Goal: Task Accomplishment & Management: Use online tool/utility

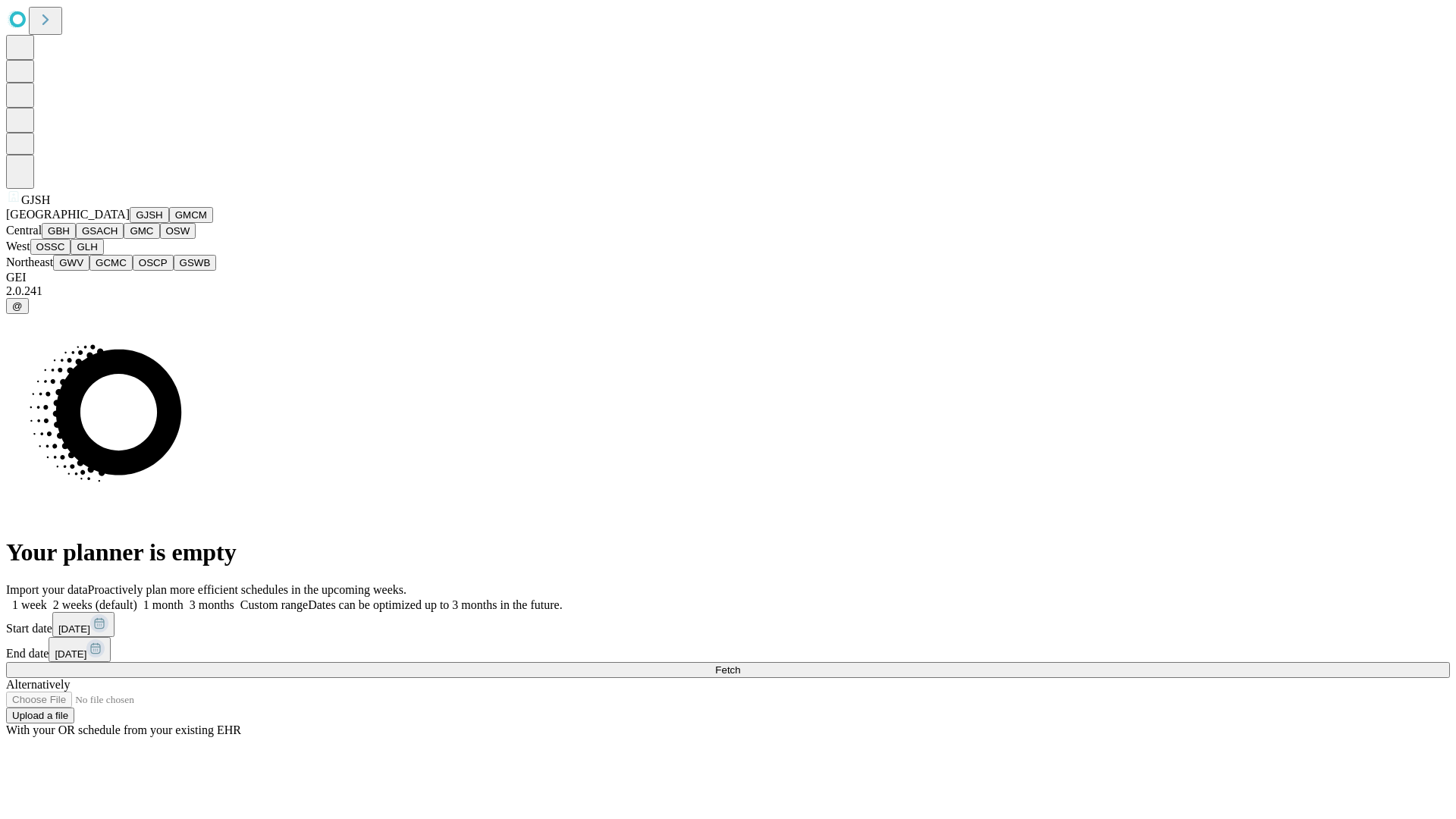
click at [130, 223] on button "GJSH" at bounding box center [149, 214] width 40 height 16
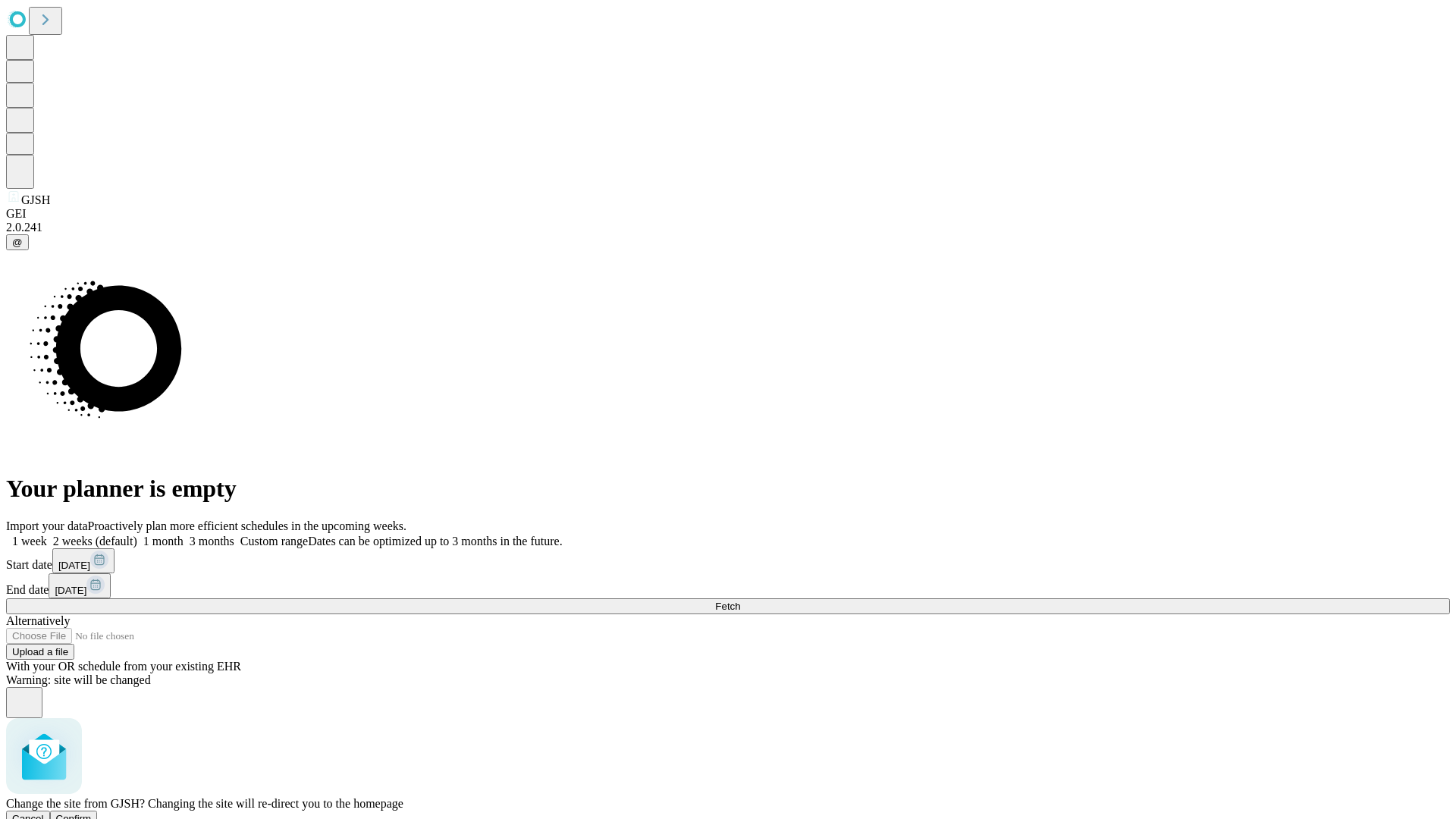
click at [92, 813] on span "Confirm" at bounding box center [74, 818] width 36 height 11
click at [137, 535] on label "2 weeks (default)" at bounding box center [92, 541] width 90 height 13
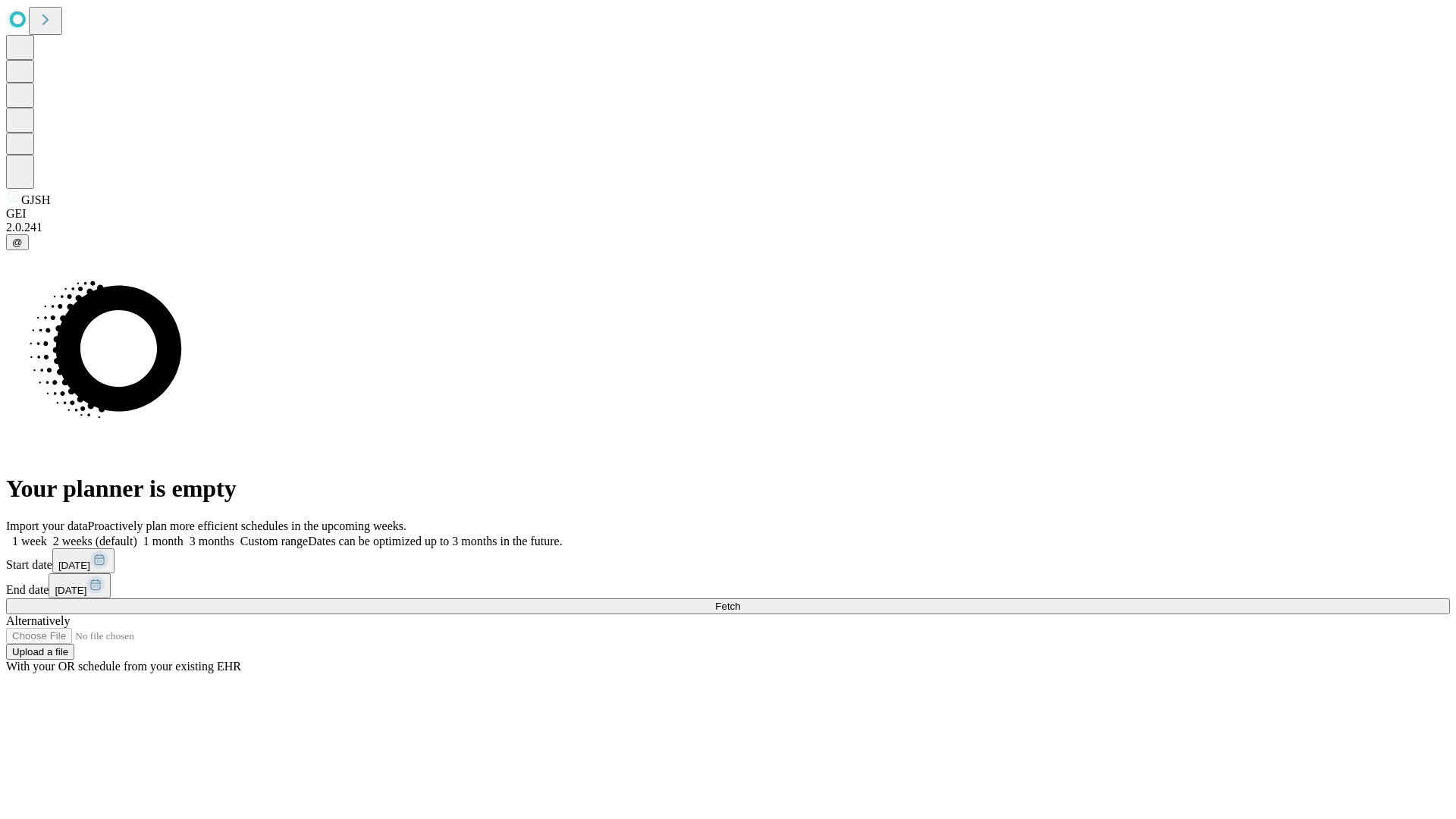
click at [740, 600] on span "Fetch" at bounding box center [728, 605] width 25 height 11
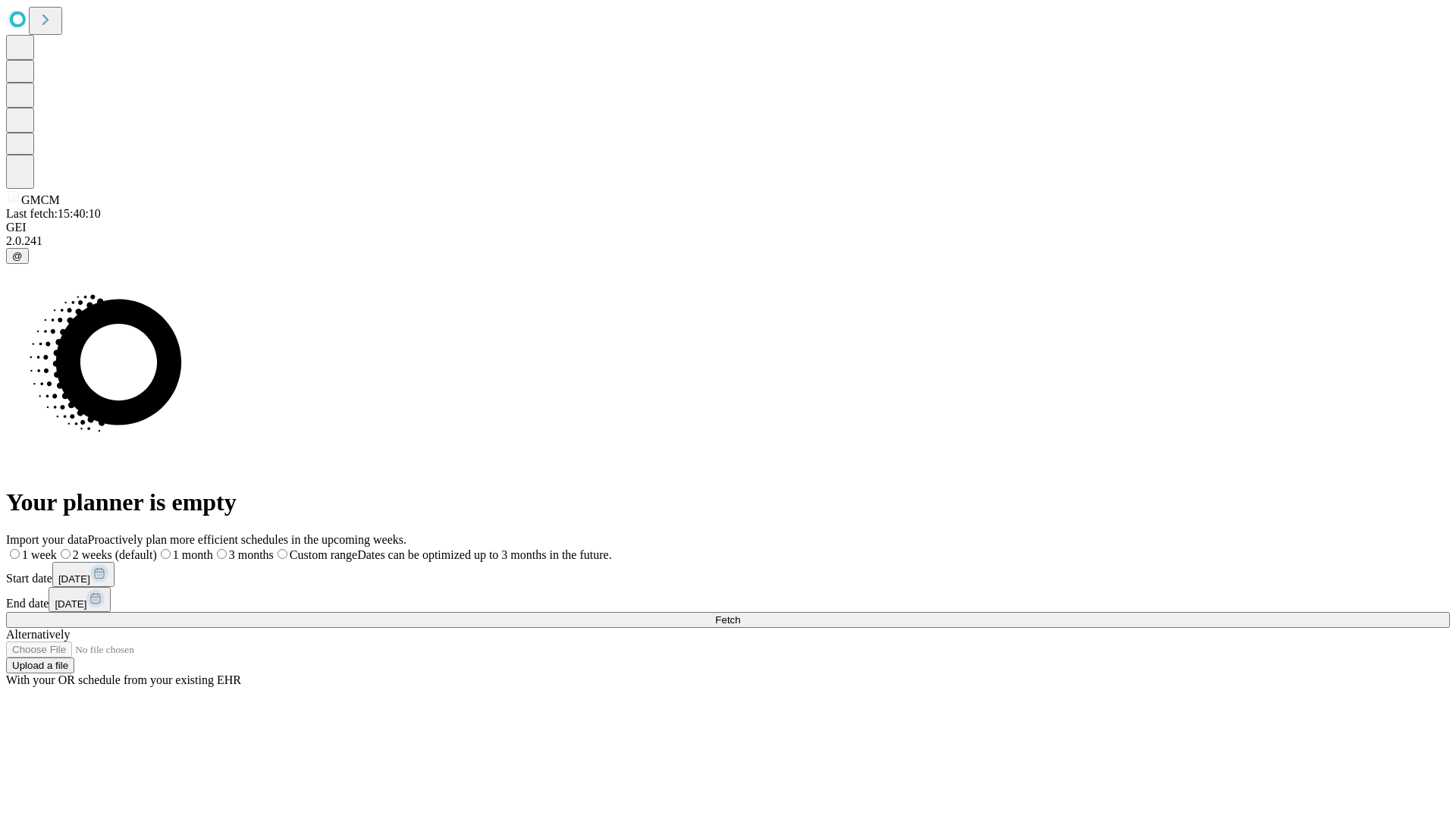
click at [157, 548] on label "2 weeks (default)" at bounding box center [107, 554] width 100 height 13
click at [740, 614] on span "Fetch" at bounding box center [728, 619] width 25 height 11
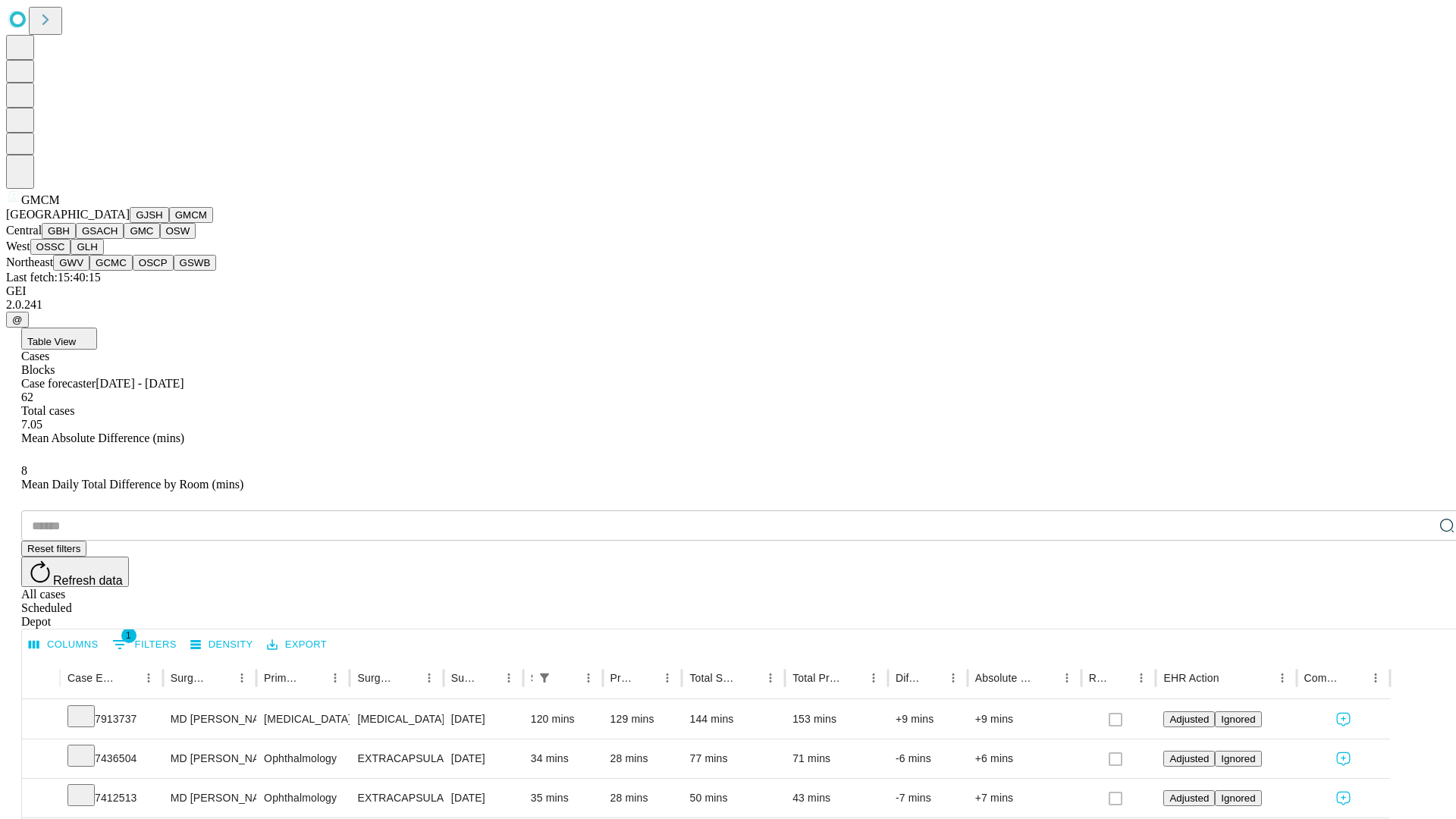
click at [76, 239] on button "GBH" at bounding box center [59, 230] width 34 height 16
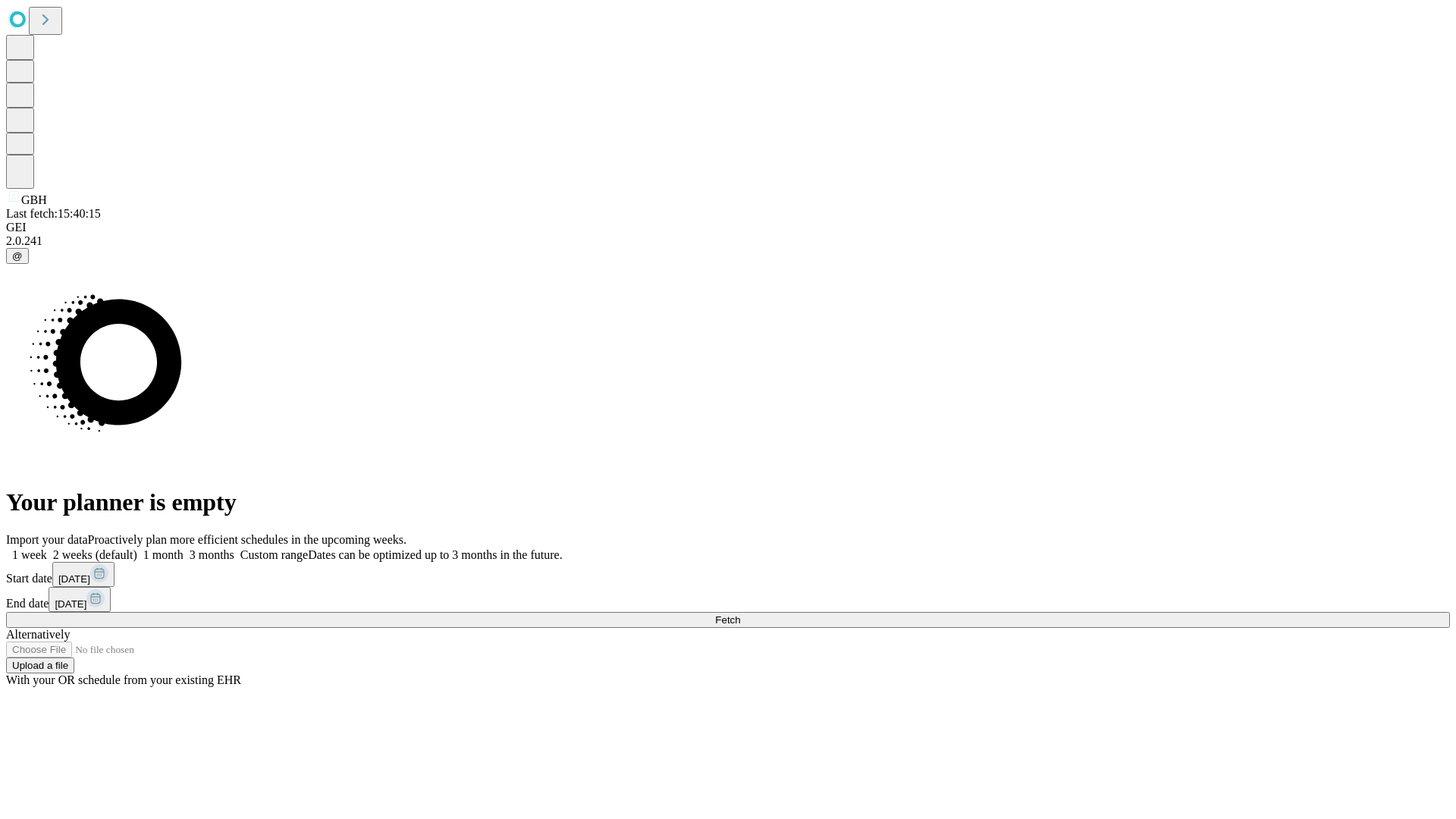
click at [137, 548] on label "2 weeks (default)" at bounding box center [92, 554] width 90 height 13
click at [740, 614] on span "Fetch" at bounding box center [728, 619] width 25 height 11
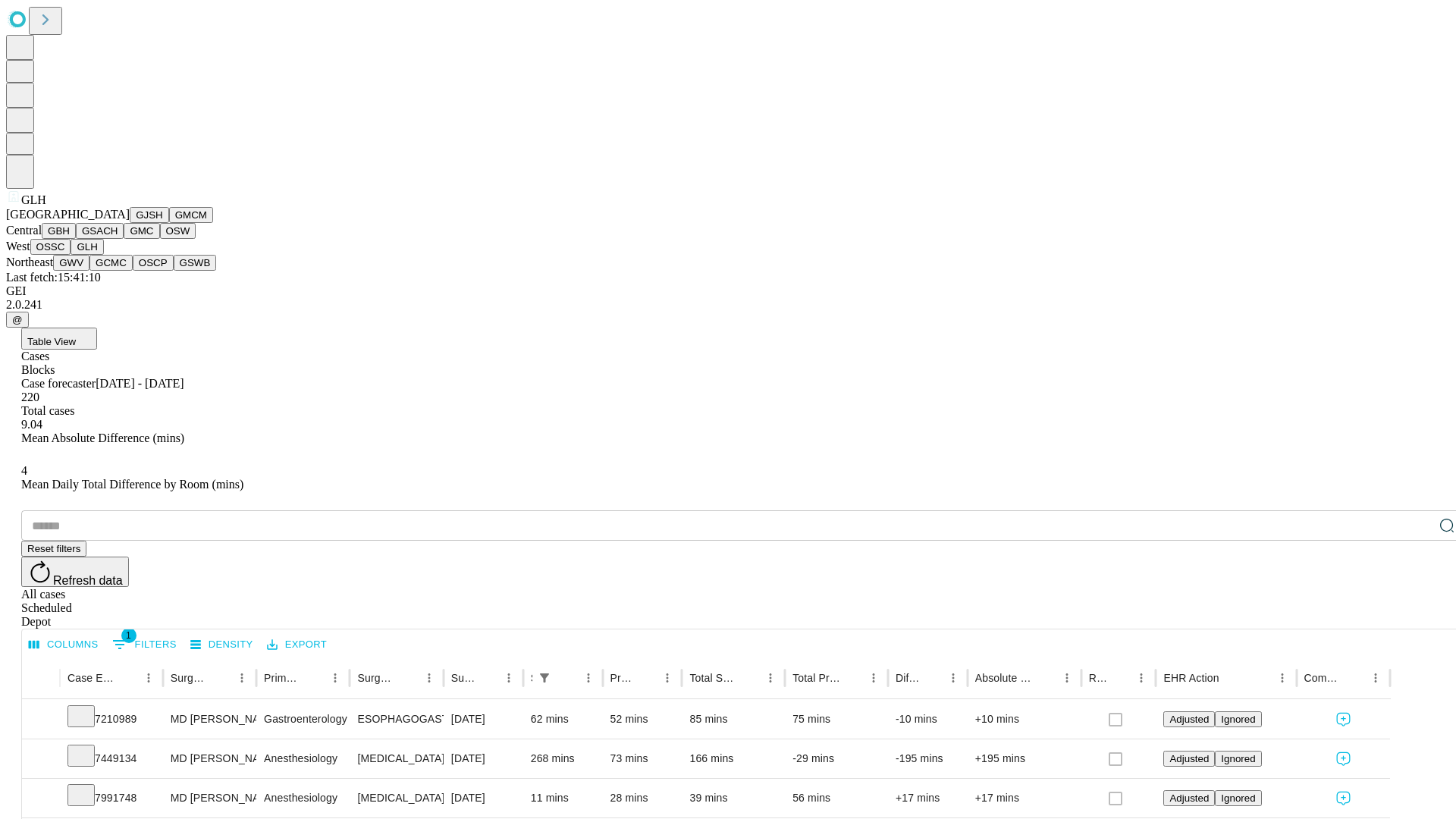
click at [89, 271] on button "GWV" at bounding box center [72, 262] width 37 height 16
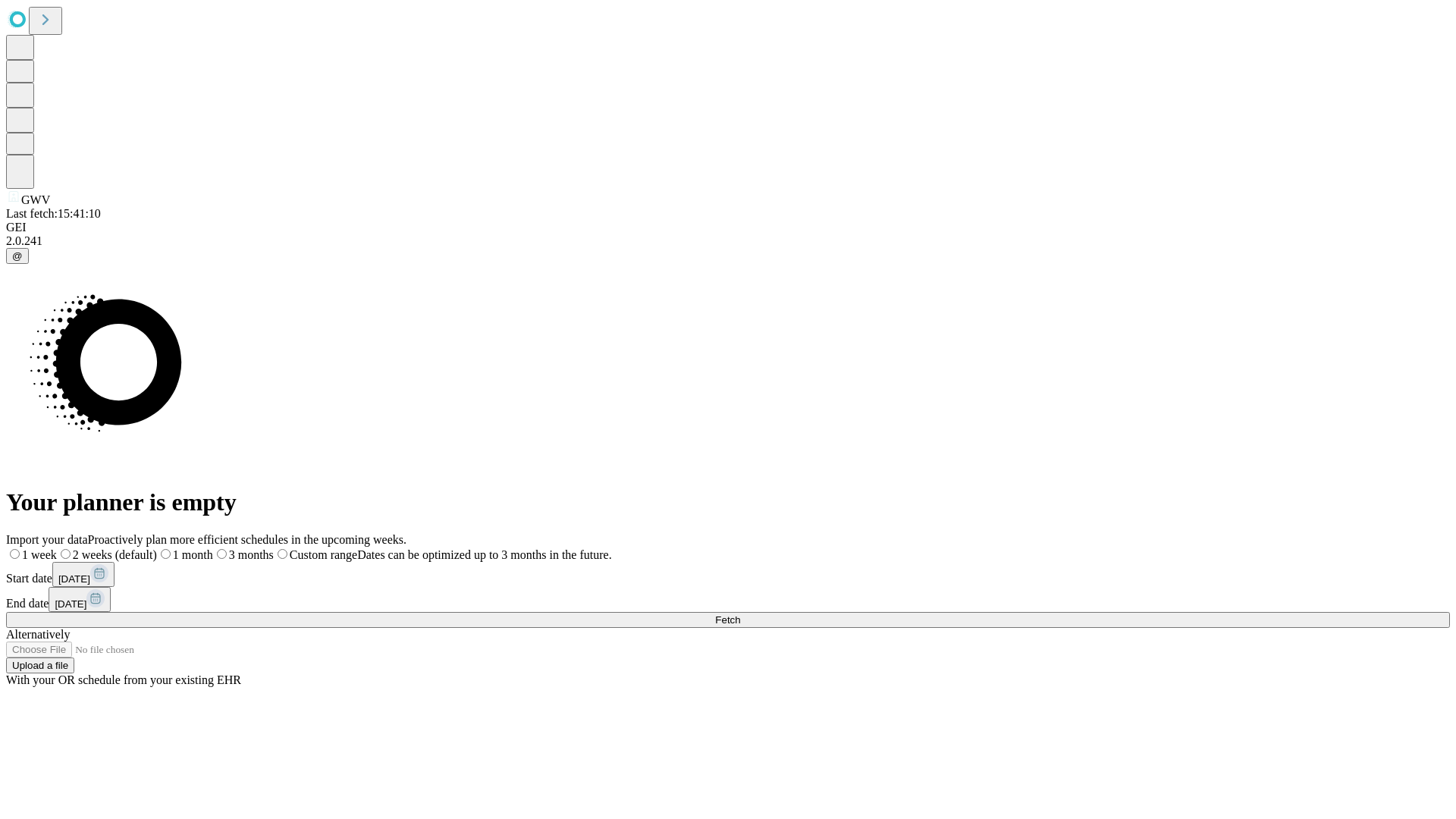
click at [157, 548] on label "2 weeks (default)" at bounding box center [107, 554] width 100 height 13
click at [740, 614] on span "Fetch" at bounding box center [728, 619] width 25 height 11
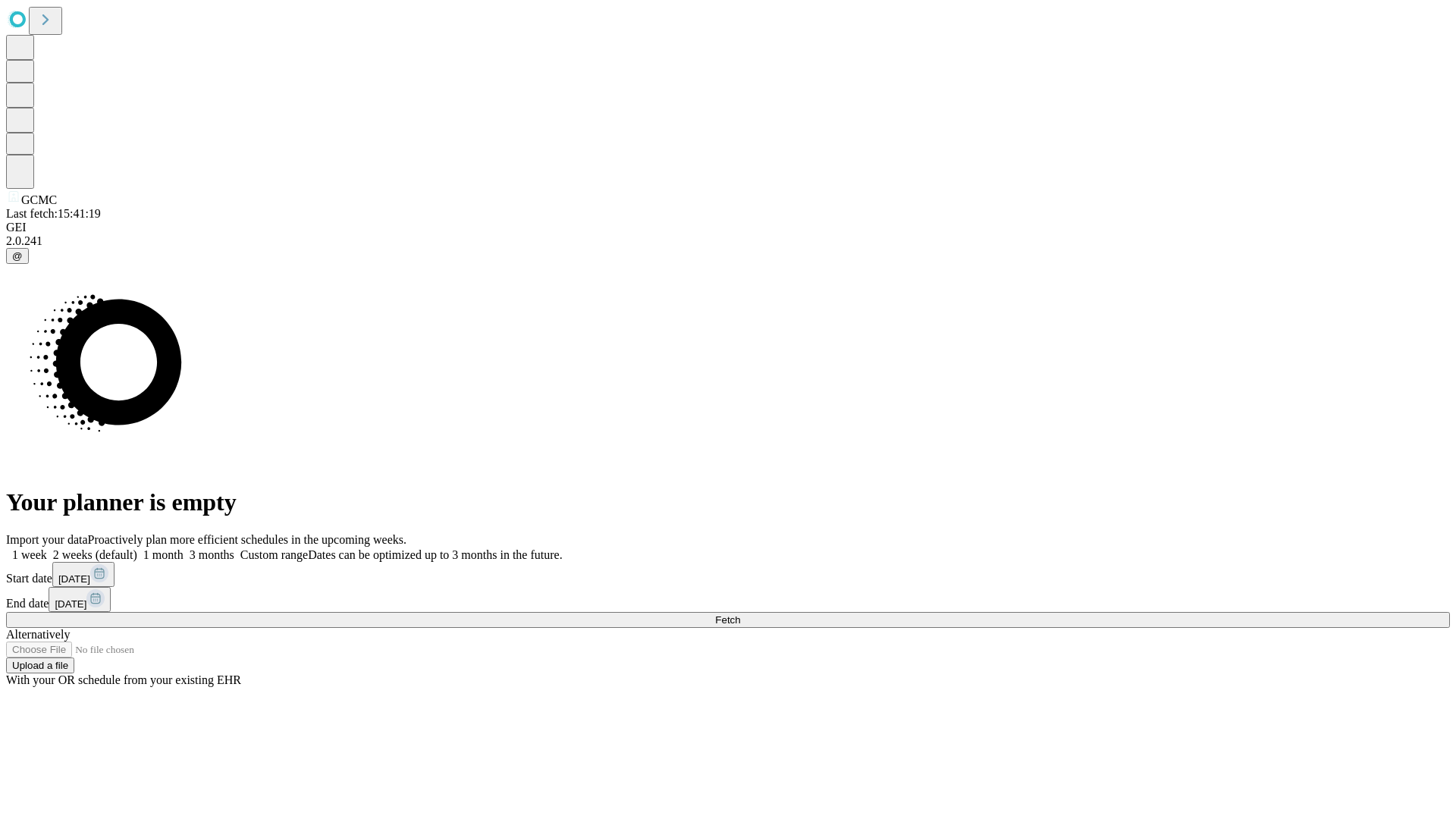
click at [137, 548] on label "2 weeks (default)" at bounding box center [92, 554] width 90 height 13
click at [740, 614] on span "Fetch" at bounding box center [728, 619] width 25 height 11
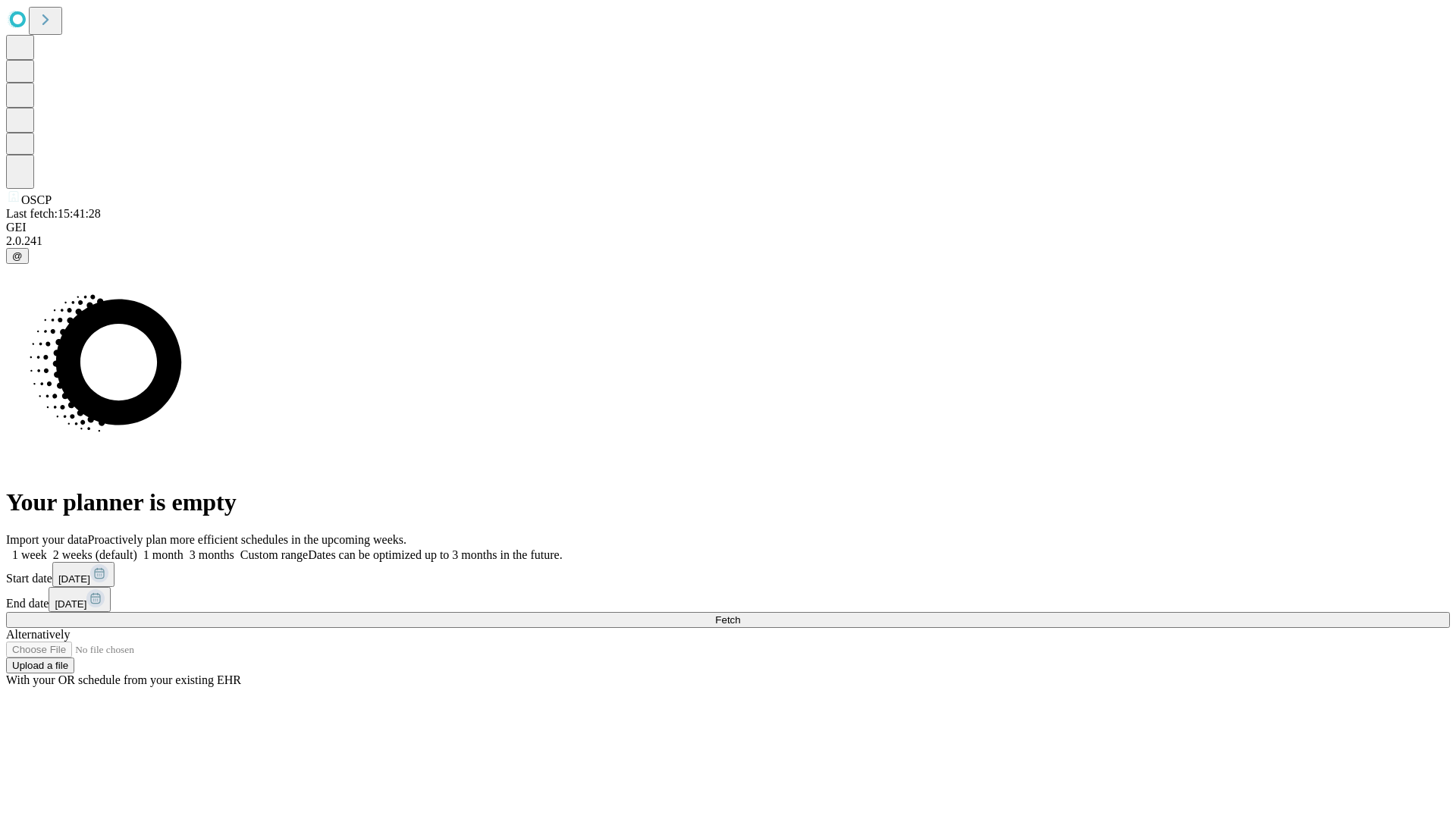
click at [137, 548] on label "2 weeks (default)" at bounding box center [92, 554] width 90 height 13
click at [740, 614] on span "Fetch" at bounding box center [728, 619] width 25 height 11
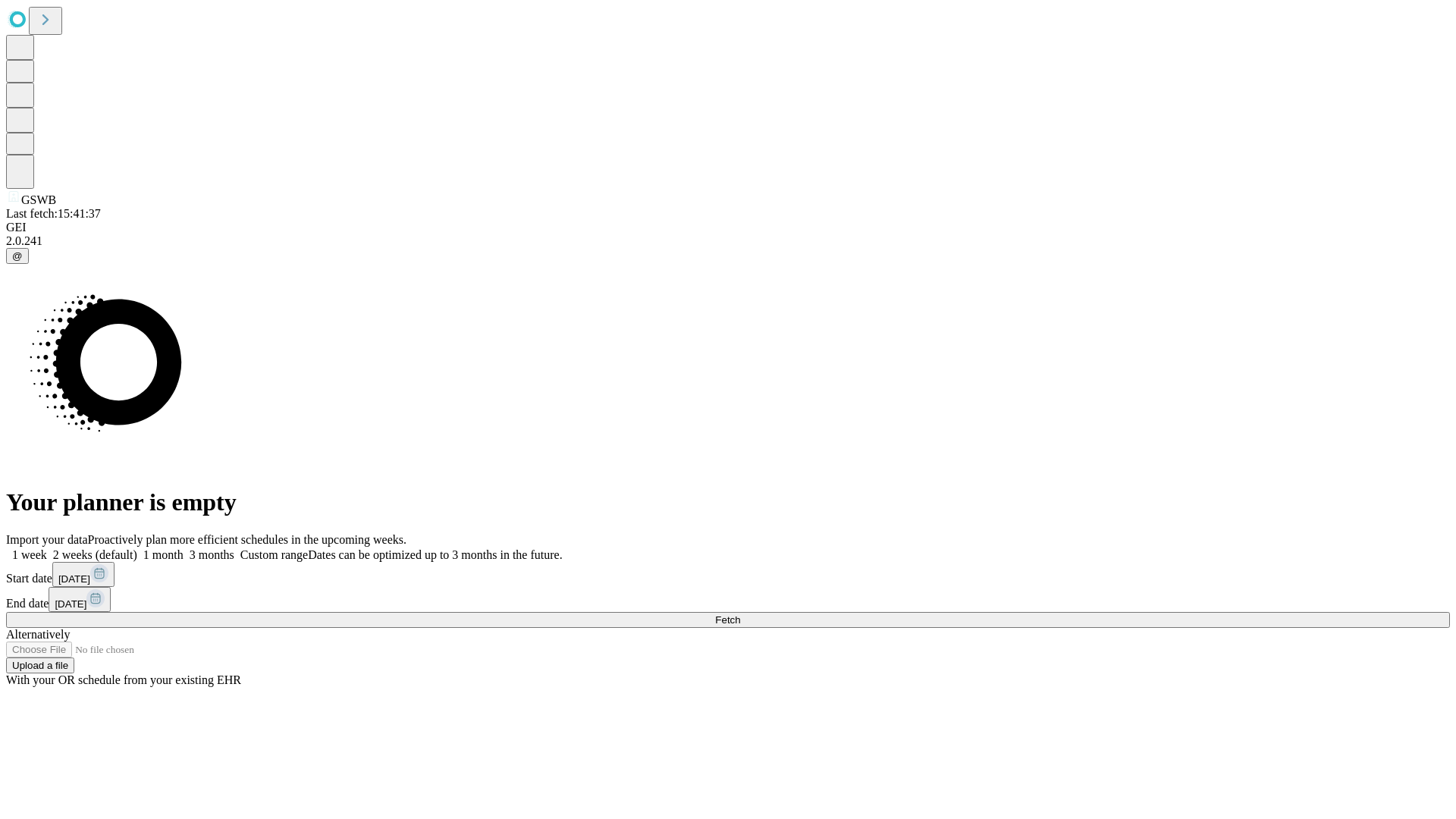
click at [740, 614] on span "Fetch" at bounding box center [728, 619] width 25 height 11
